Goal: Communication & Community: Answer question/provide support

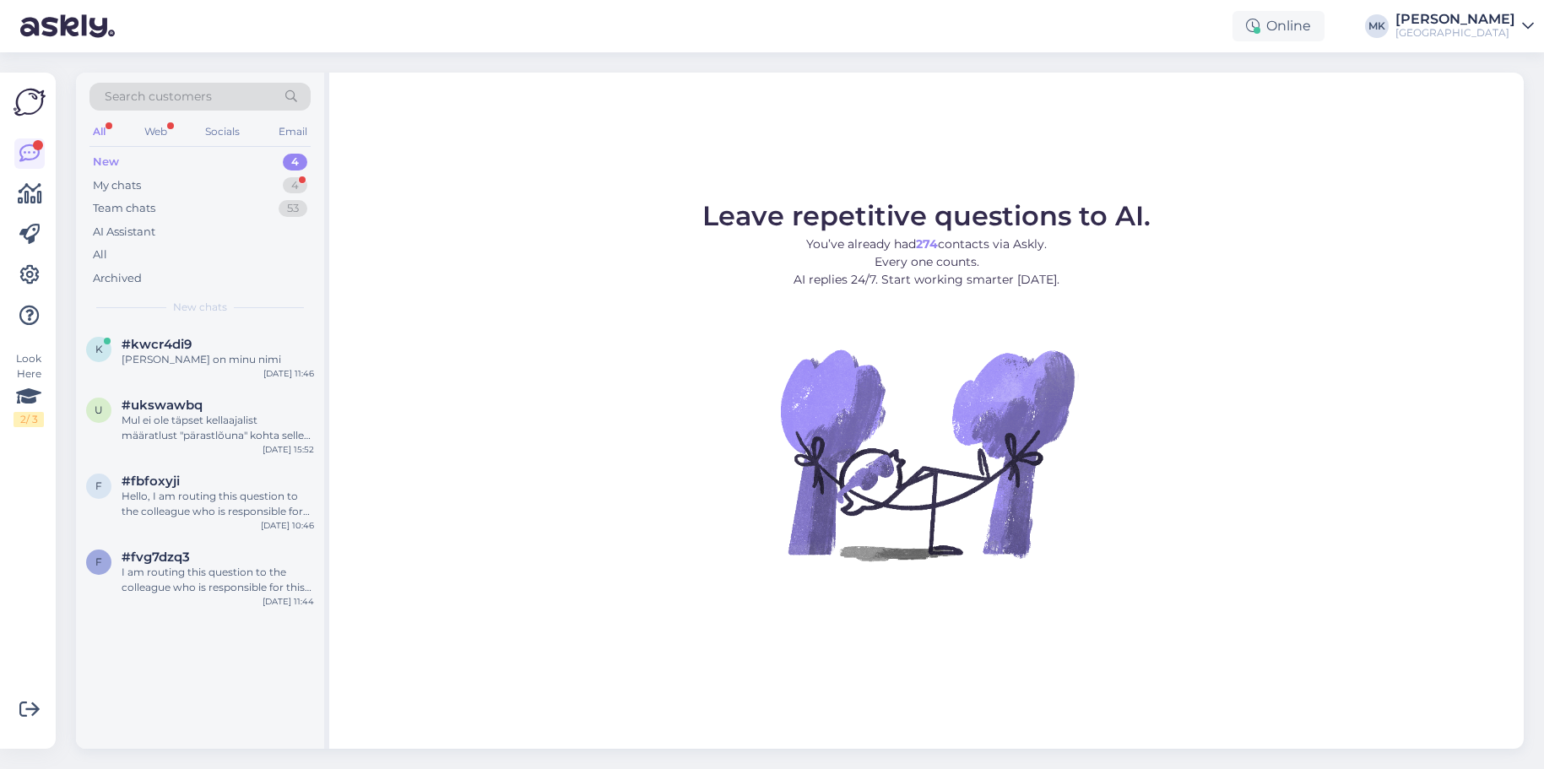
click at [218, 164] on div "New 4" at bounding box center [199, 162] width 221 height 24
click at [160, 187] on div "My chats 4" at bounding box center [199, 186] width 221 height 24
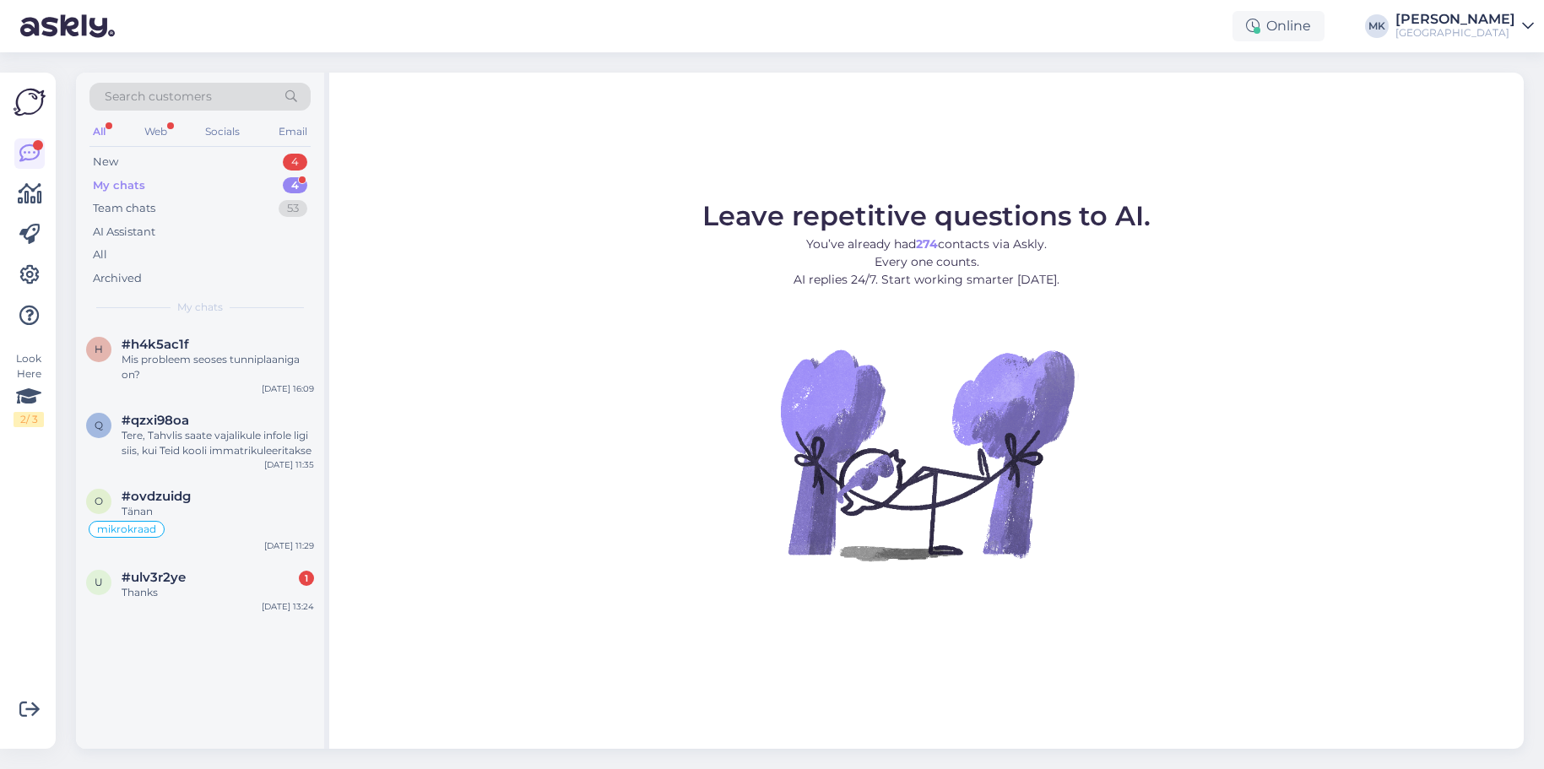
click at [162, 187] on div "My chats 4" at bounding box center [199, 186] width 221 height 24
click at [135, 155] on div "New 4" at bounding box center [199, 162] width 221 height 24
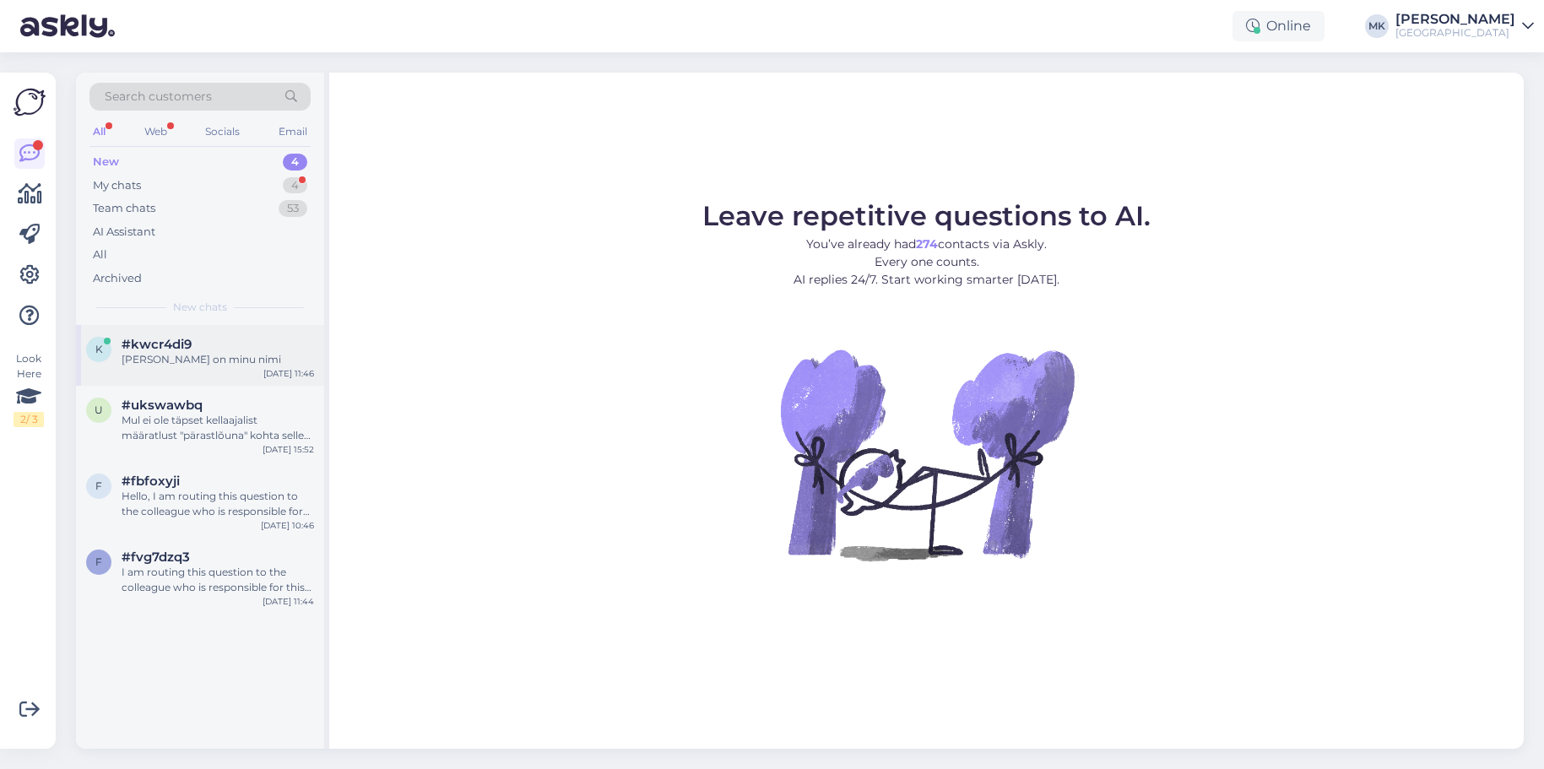
click at [214, 370] on div "k #kwcr4di9 [PERSON_NAME] on minu nimi [DATE] 11:46" at bounding box center [200, 355] width 248 height 61
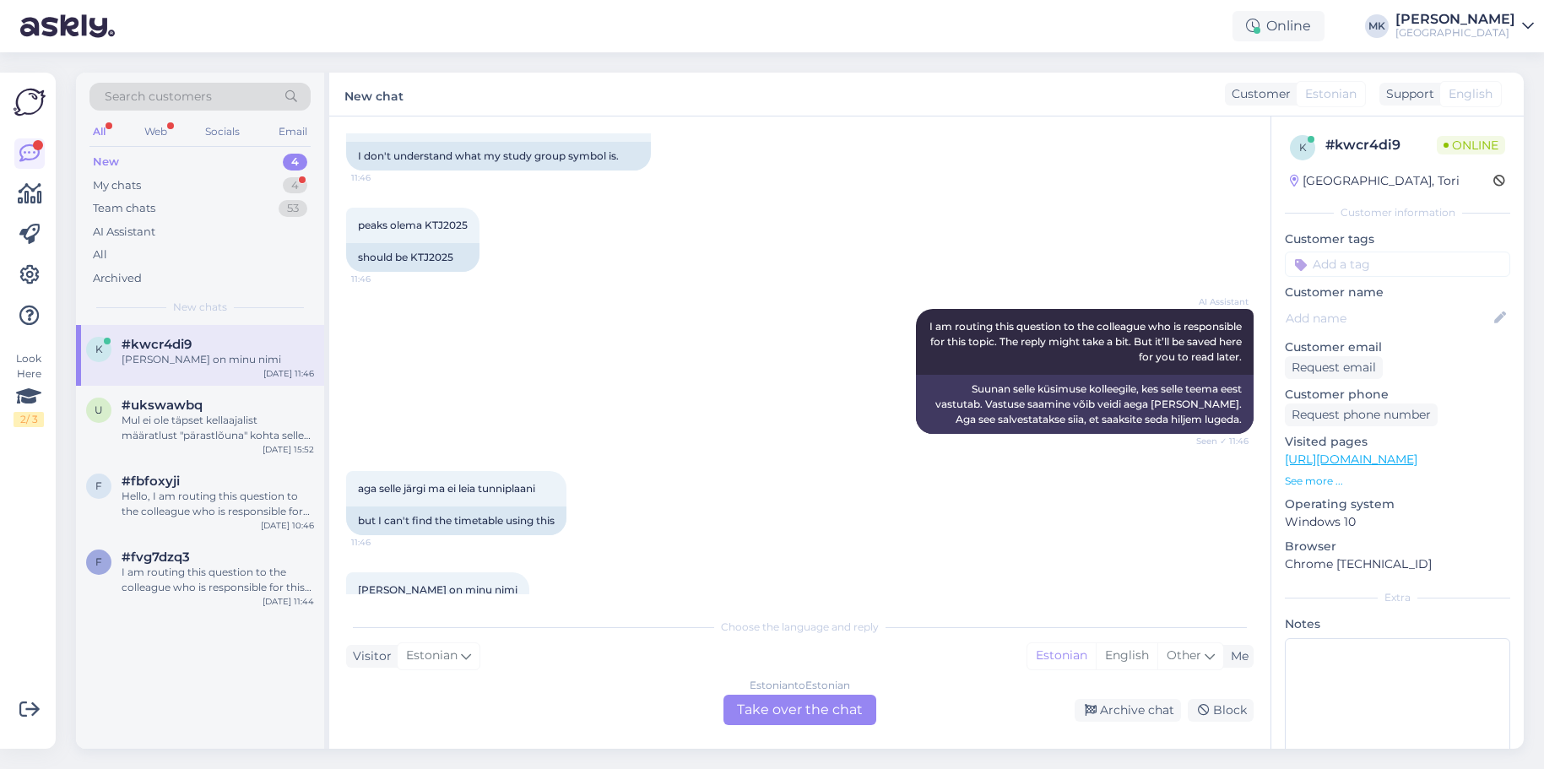
scroll to position [973, 0]
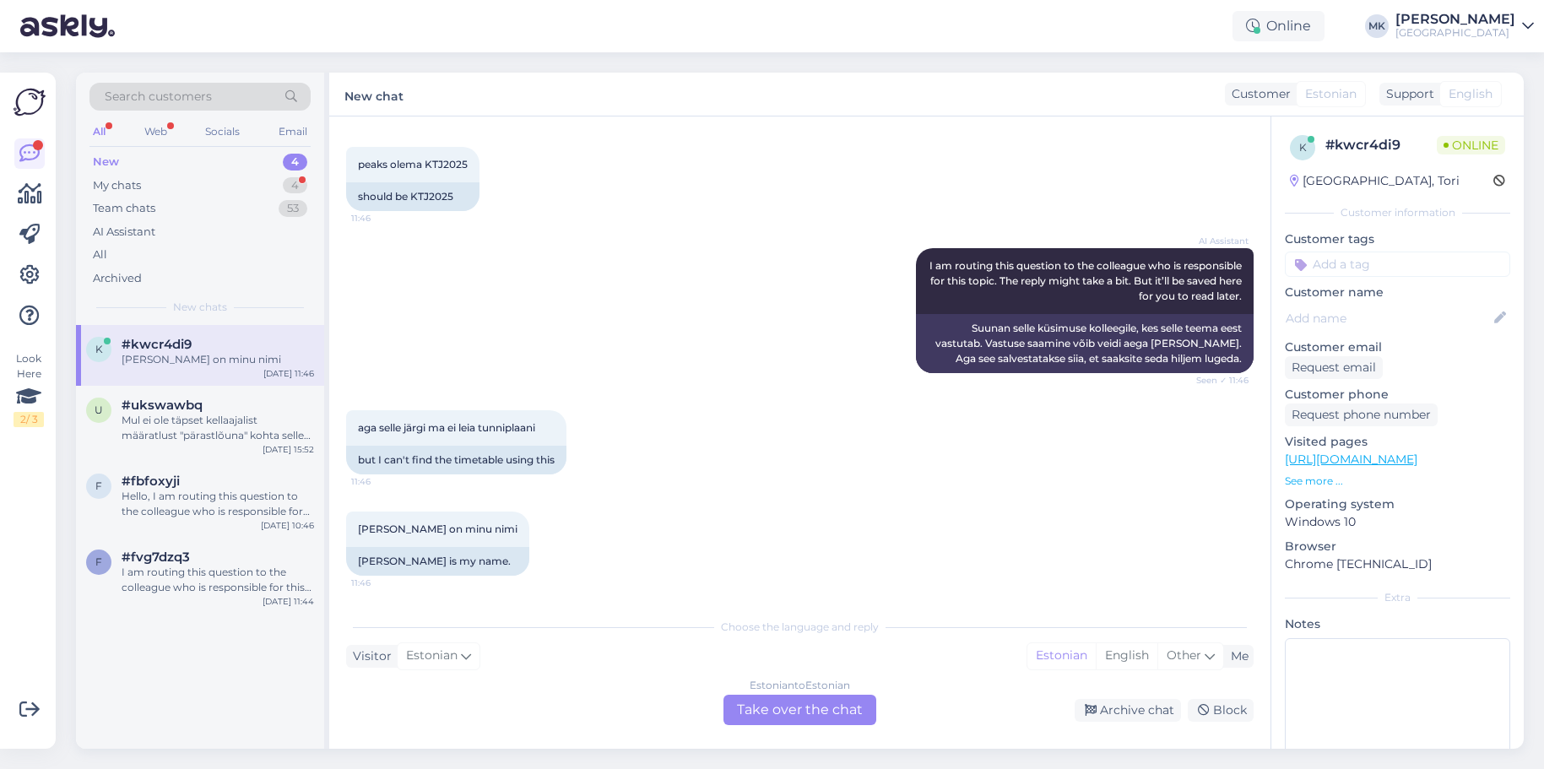
click at [789, 710] on div "Estonian to Estonian Take over the chat" at bounding box center [800, 710] width 153 height 30
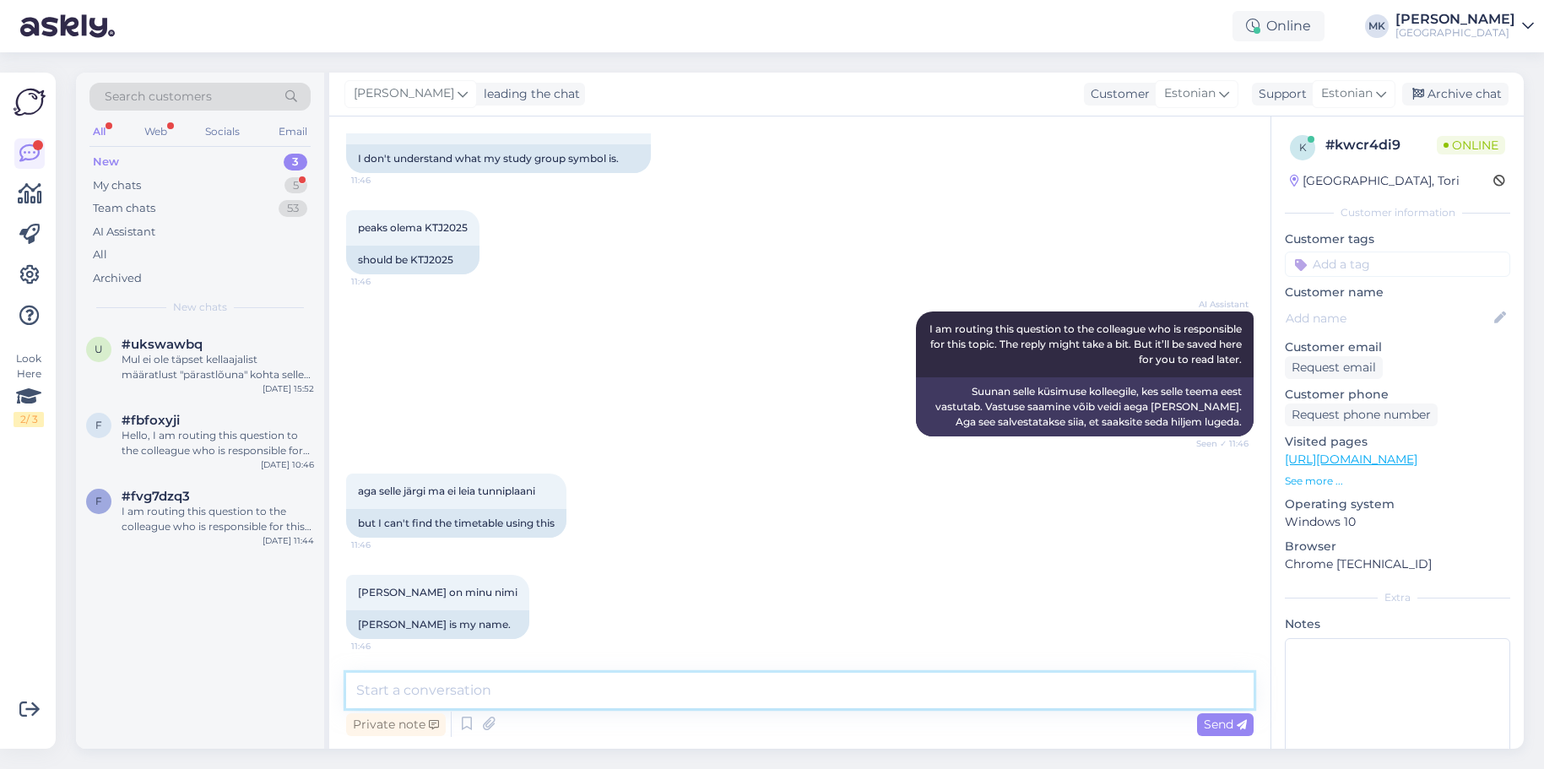
click at [794, 698] on textarea at bounding box center [800, 690] width 908 height 35
paste textarea "[URL][DOMAIN_NAME]"
type textarea "[URL][DOMAIN_NAME]"
click at [1222, 726] on span "Send" at bounding box center [1225, 724] width 43 height 15
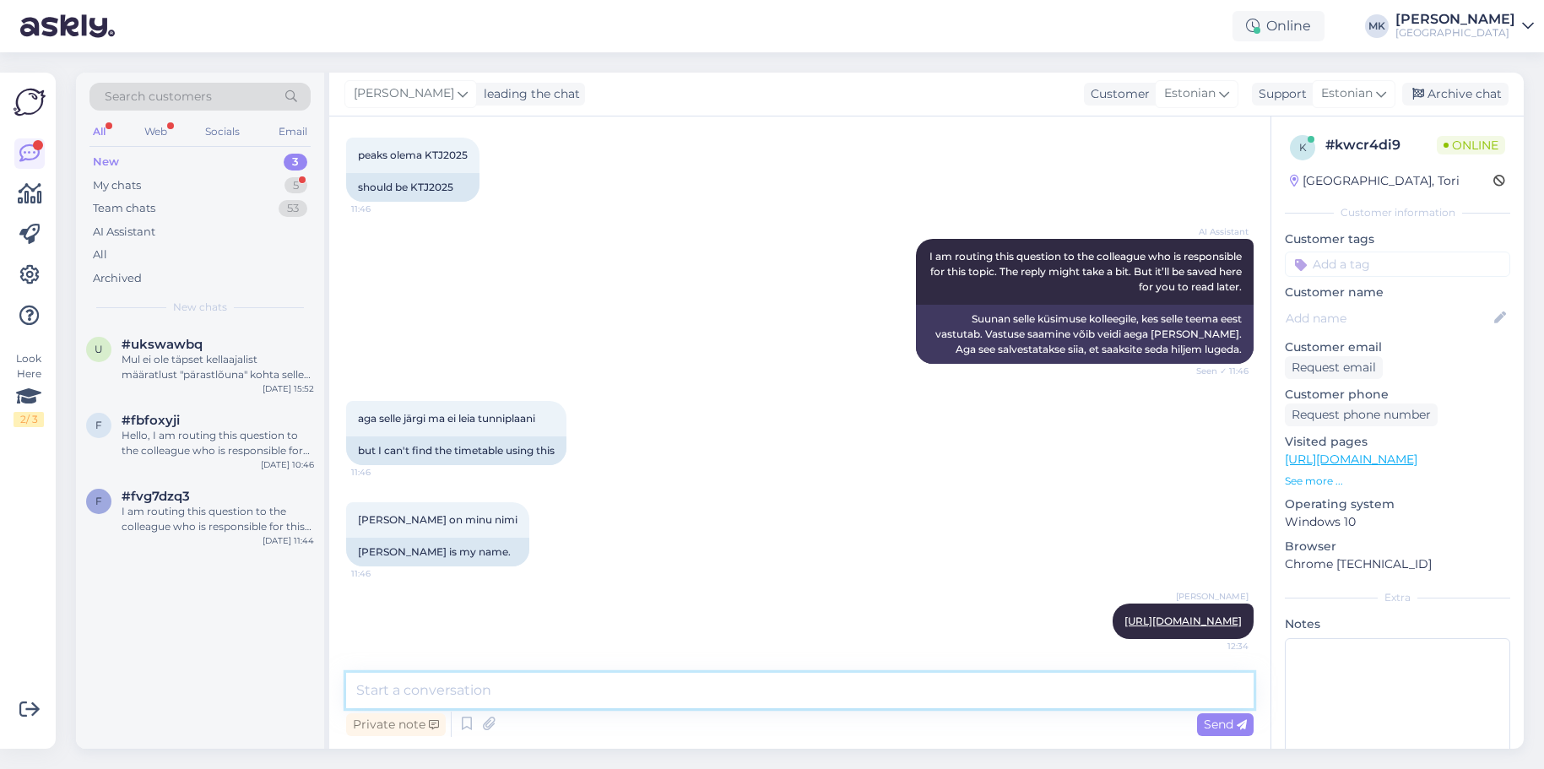
click at [1092, 697] on textarea at bounding box center [800, 690] width 908 height 35
type textarea "Tunniplaani leiate siit"
